Goal: Find specific page/section: Find specific page/section

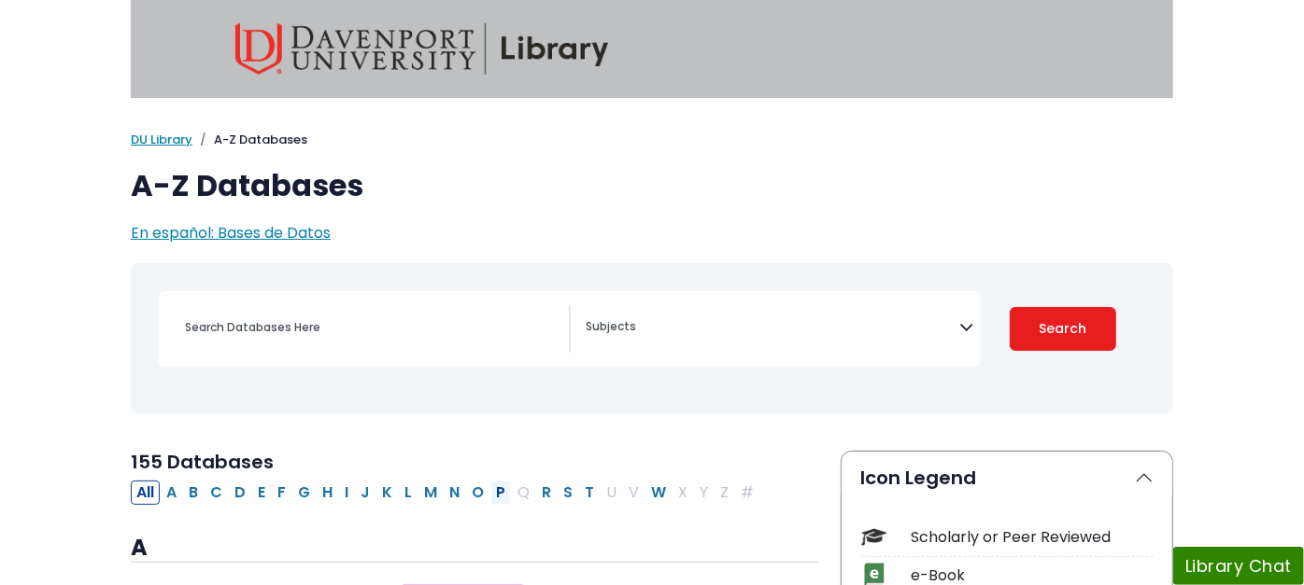
click at [490, 490] on button "P" at bounding box center [500, 493] width 21 height 24
select select "Database Subject Filter"
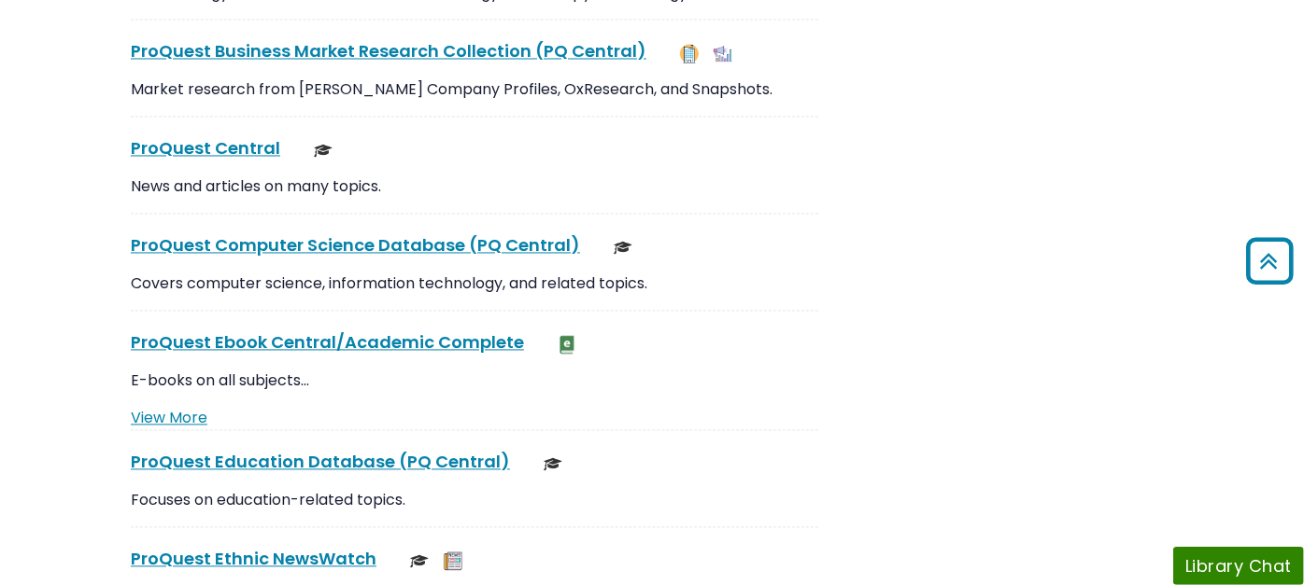
scroll to position [2282, 0]
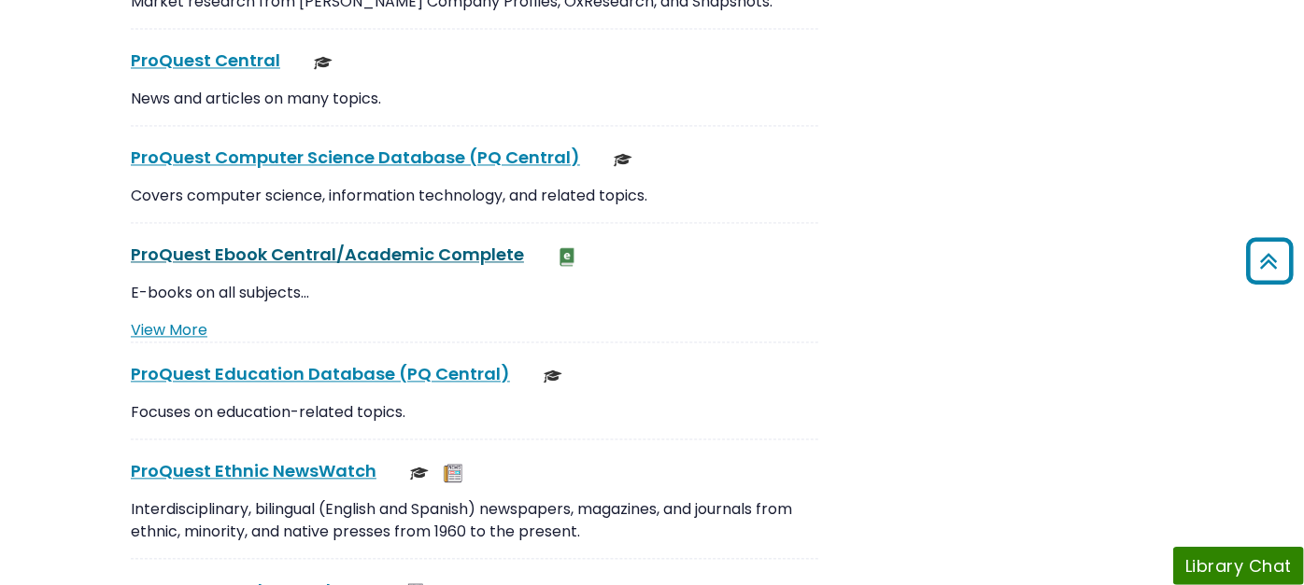
click at [336, 243] on link "ProQuest Ebook Central/Academic Complete This link opens in a new window" at bounding box center [327, 254] width 393 height 23
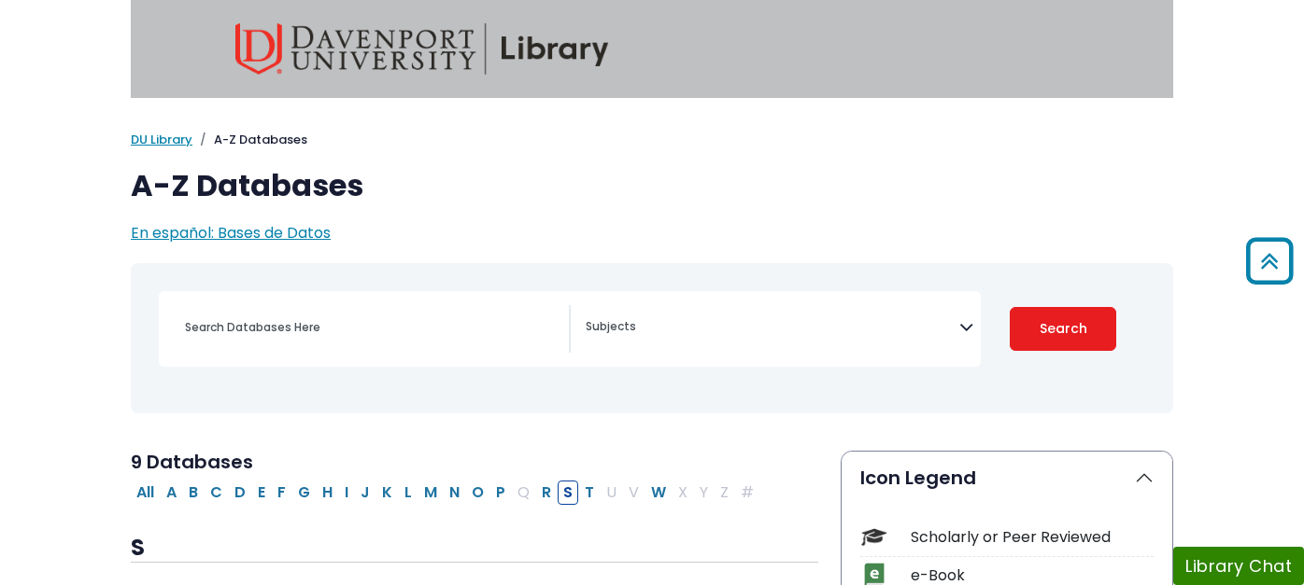
select select "Database Subject Filter"
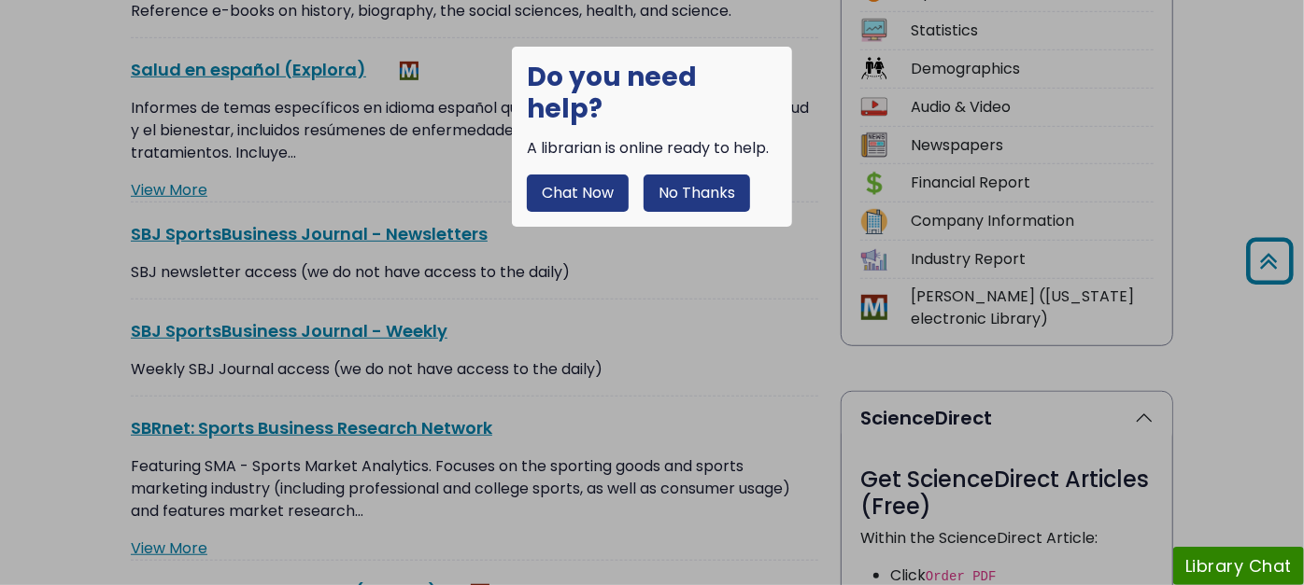
click at [706, 175] on button "No Thanks" at bounding box center [696, 193] width 106 height 37
